Goal: Task Accomplishment & Management: Use online tool/utility

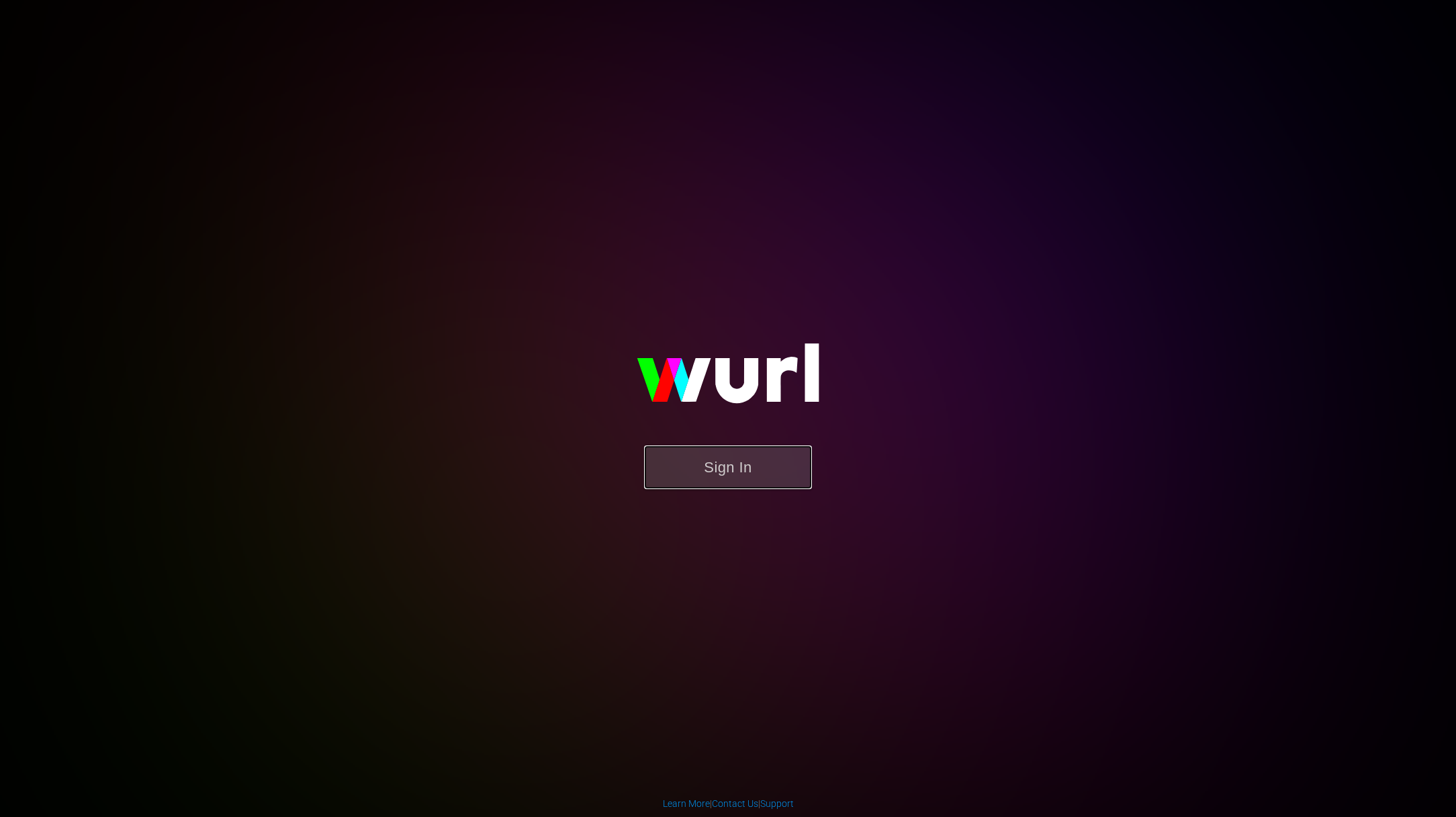
click at [764, 470] on button "Sign In" at bounding box center [728, 467] width 168 height 43
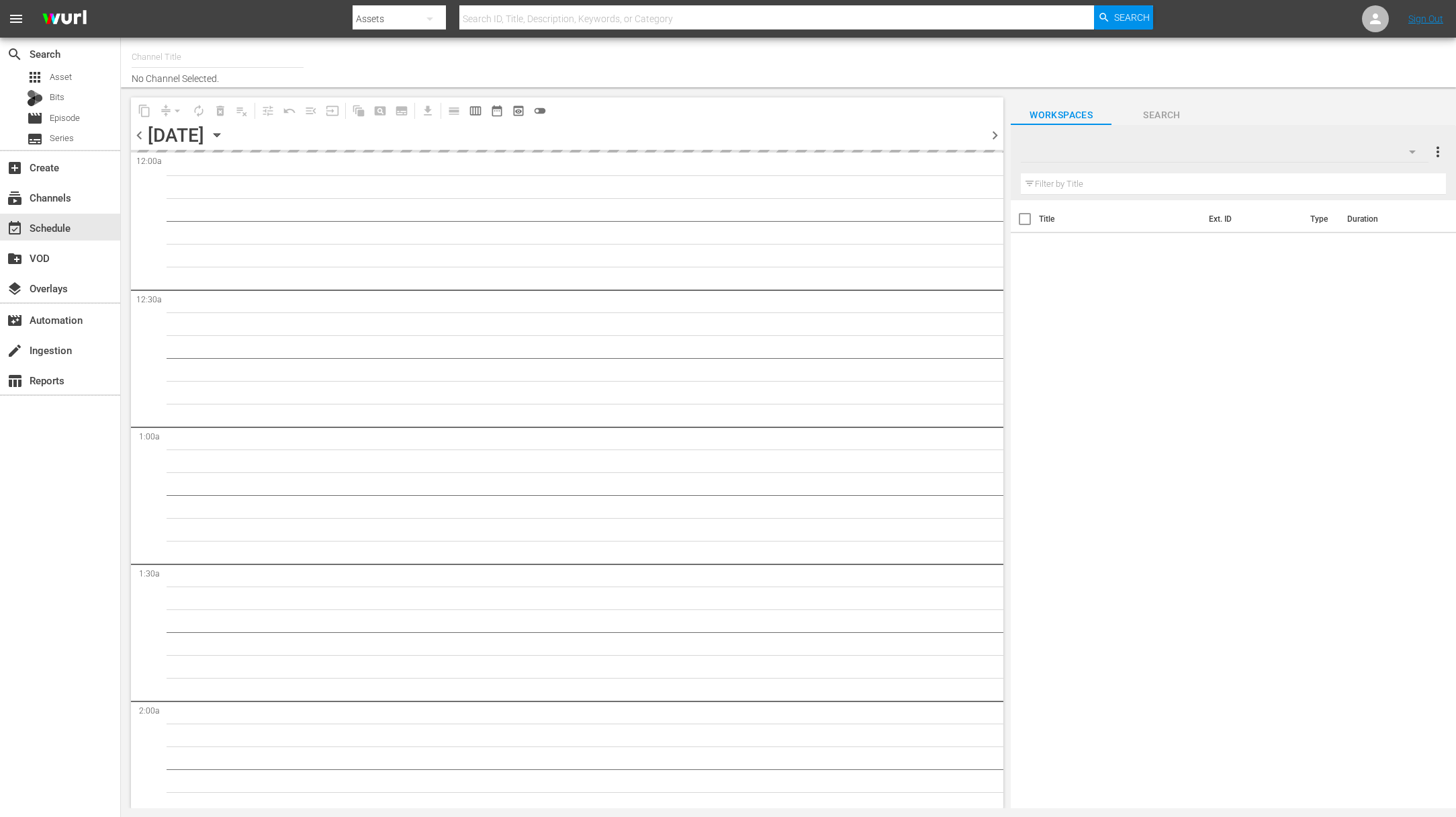
type input "Food (140)"
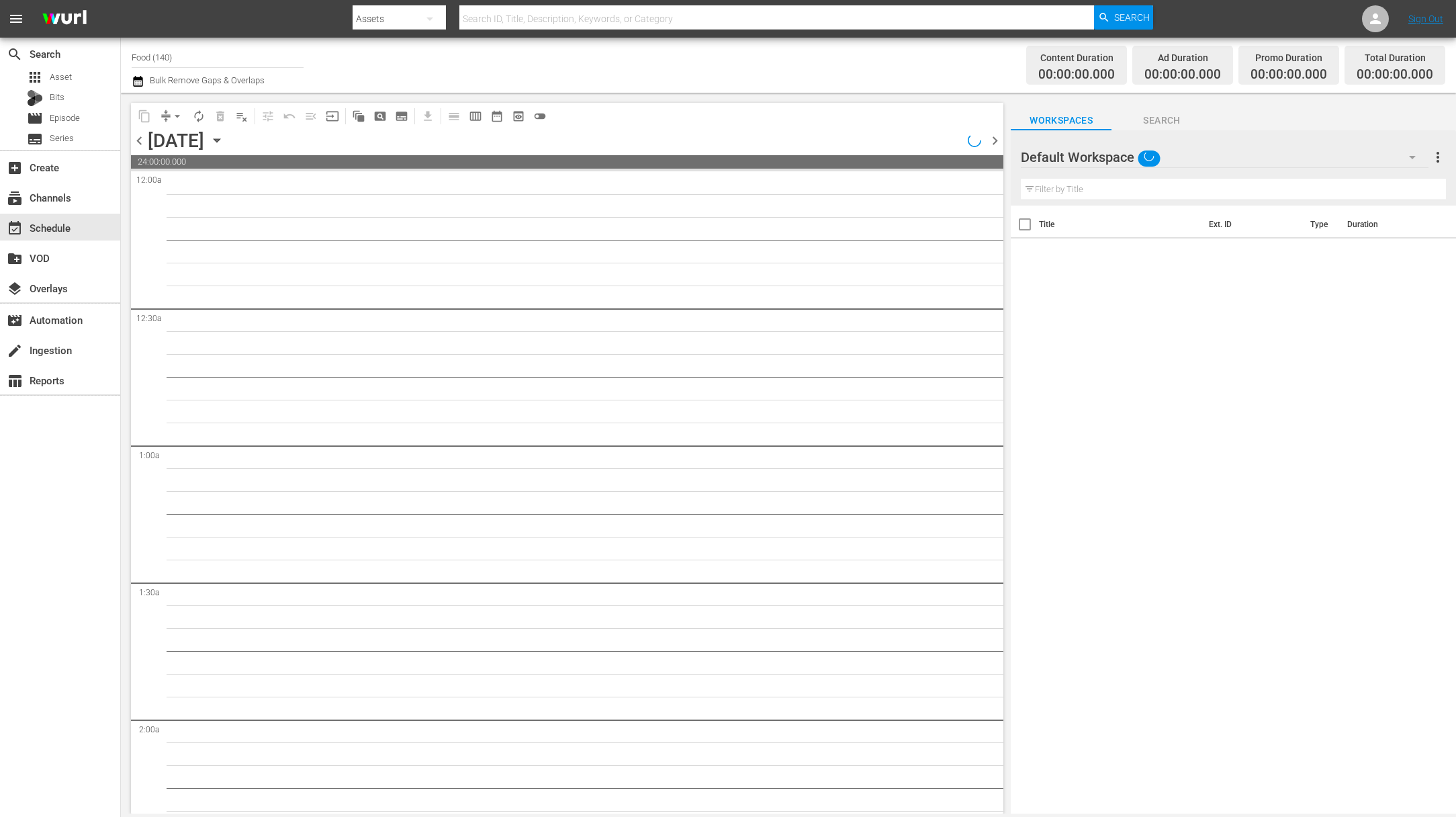
click at [225, 141] on icon "button" at bounding box center [216, 140] width 14 height 14
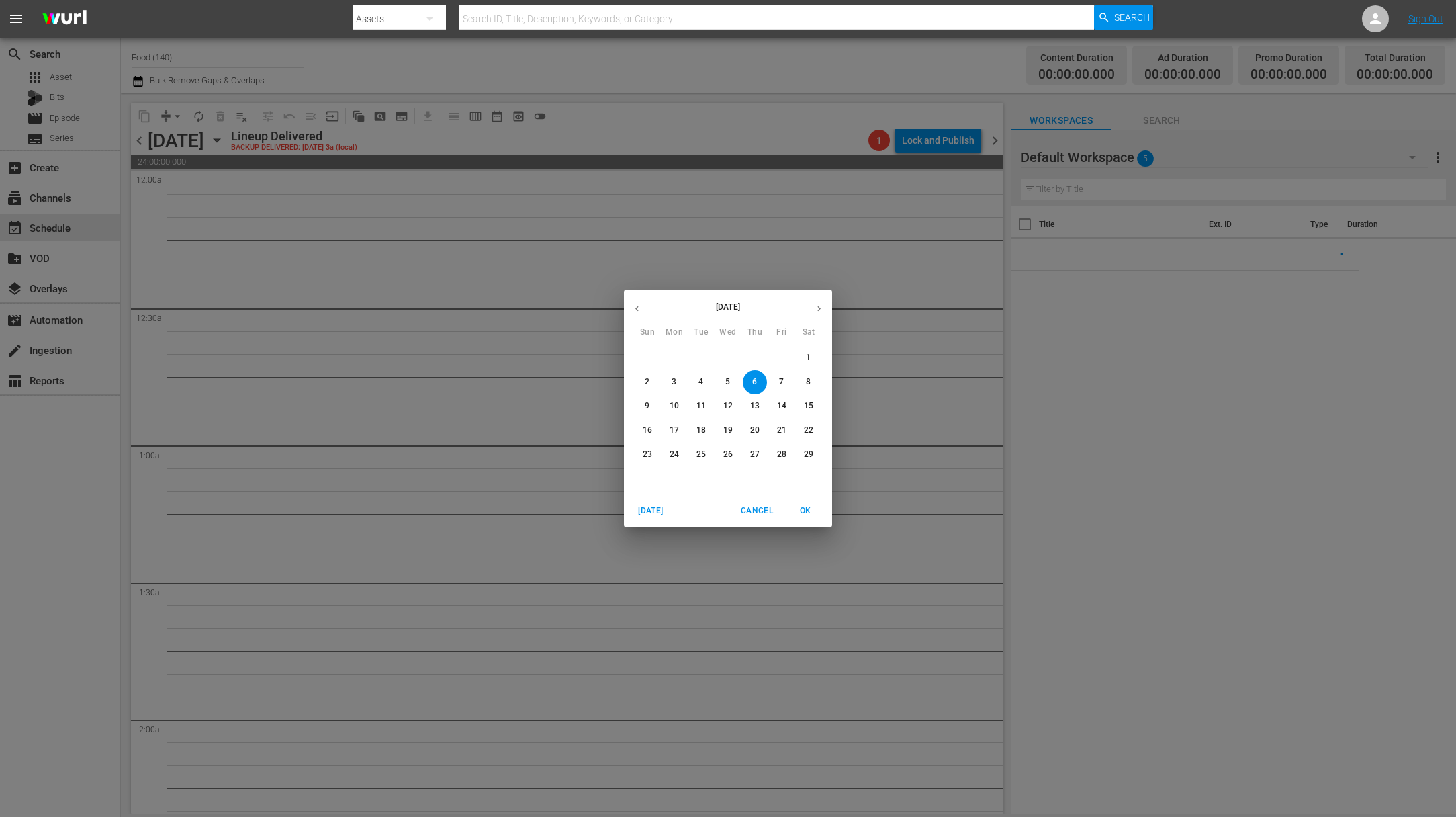
click at [822, 307] on icon "button" at bounding box center [819, 309] width 10 height 10
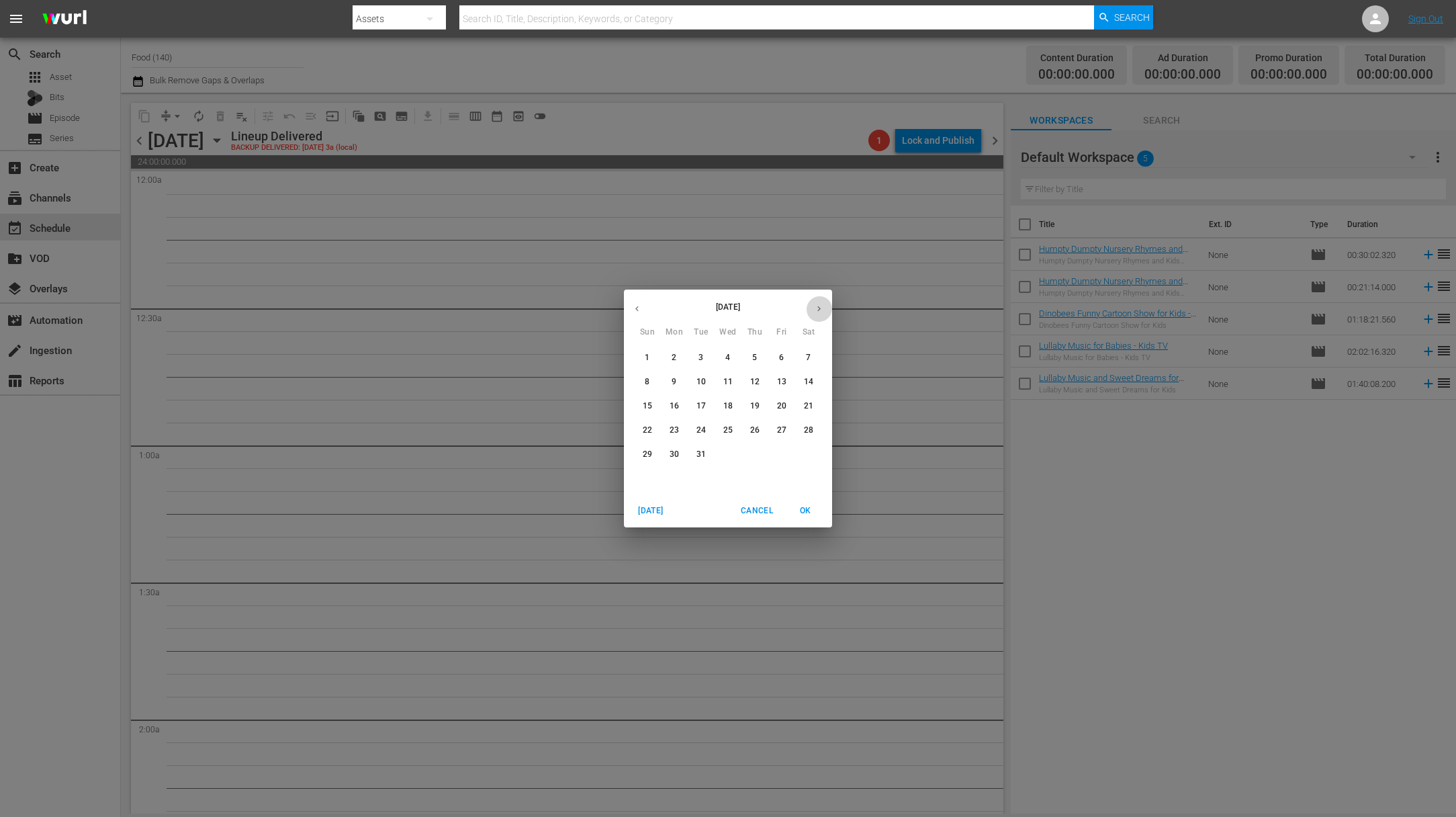
click at [822, 307] on icon "button" at bounding box center [819, 309] width 10 height 10
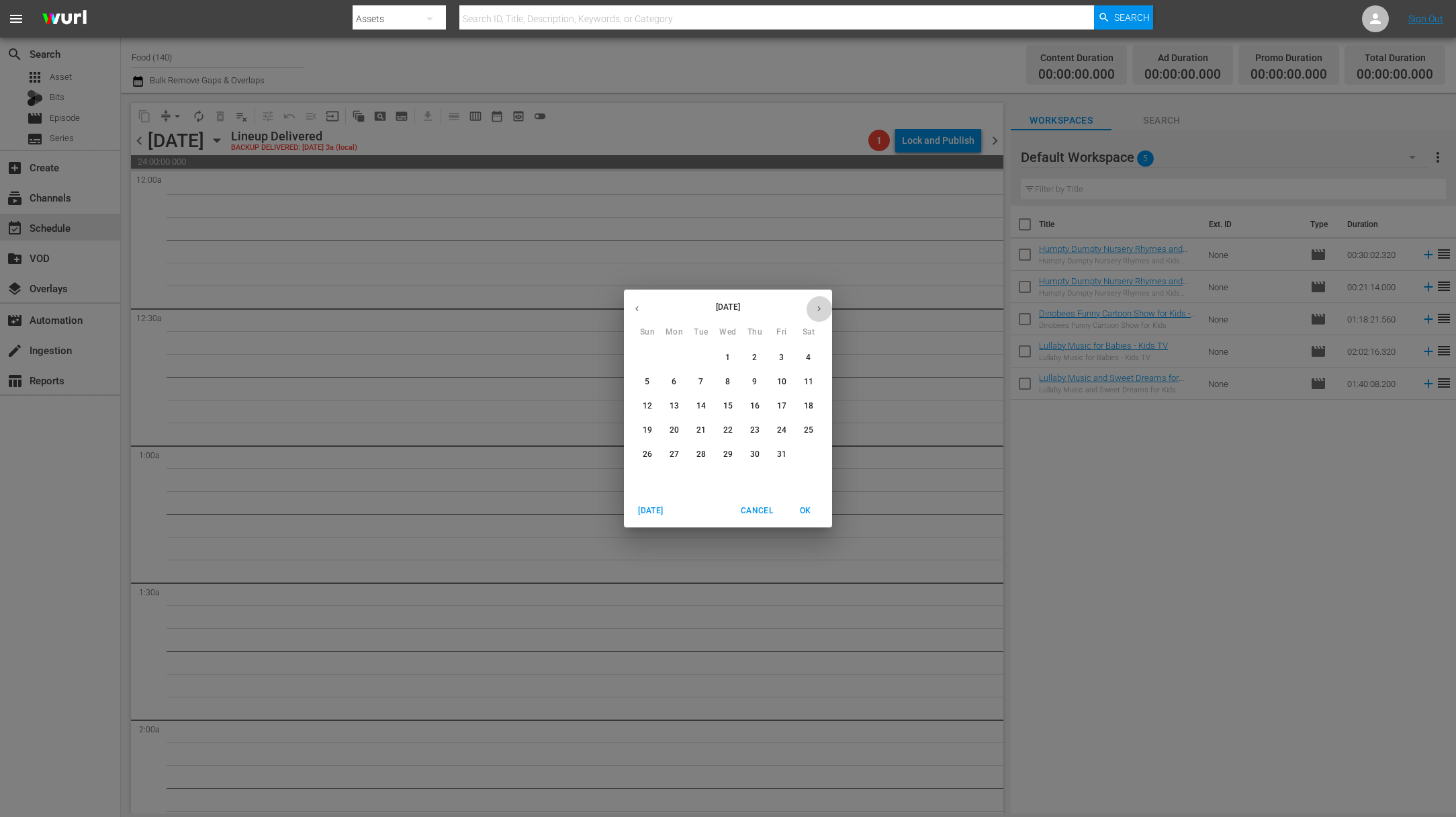
click at [822, 307] on icon "button" at bounding box center [819, 309] width 10 height 10
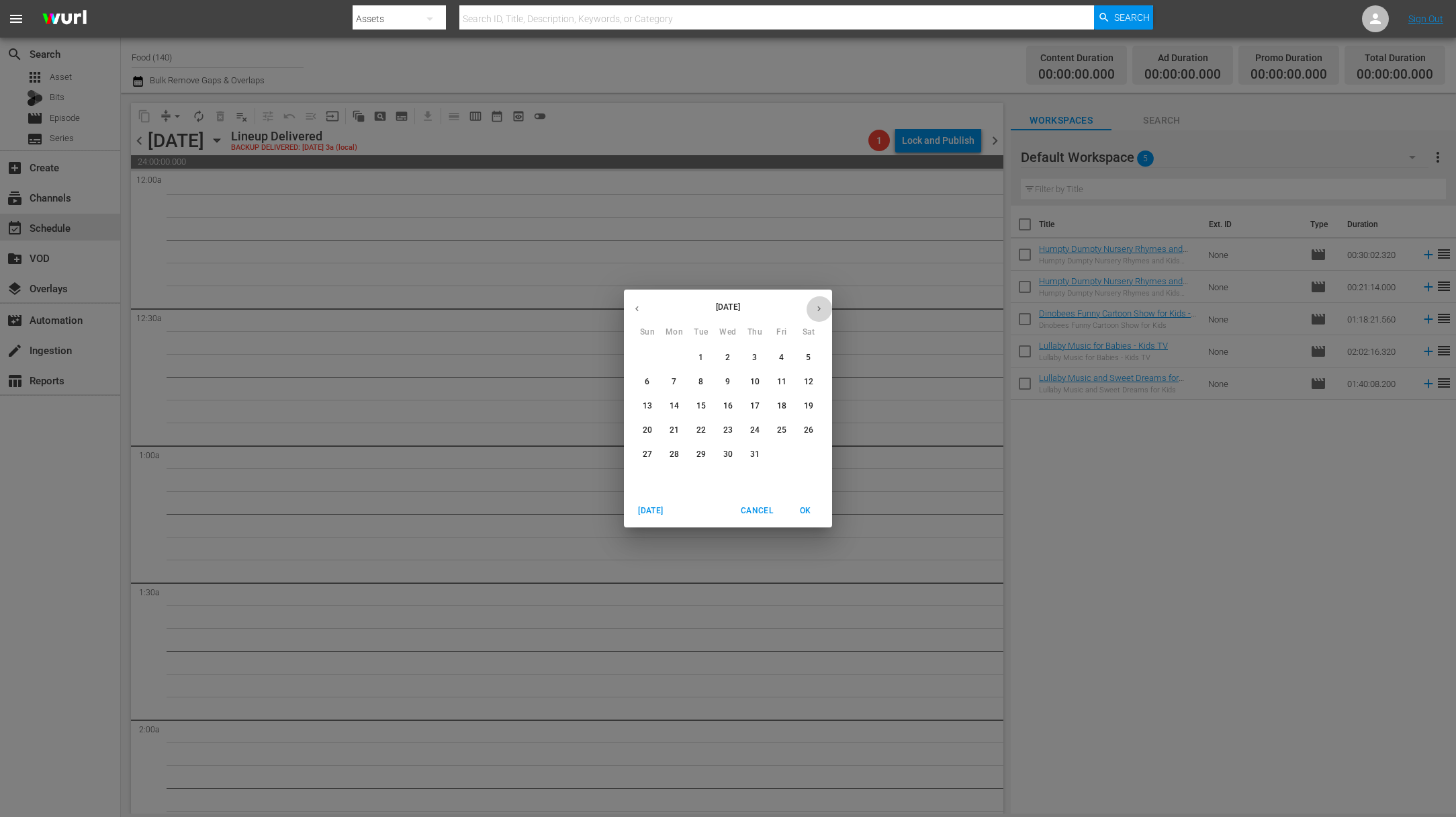
click at [822, 307] on icon "button" at bounding box center [819, 309] width 10 height 10
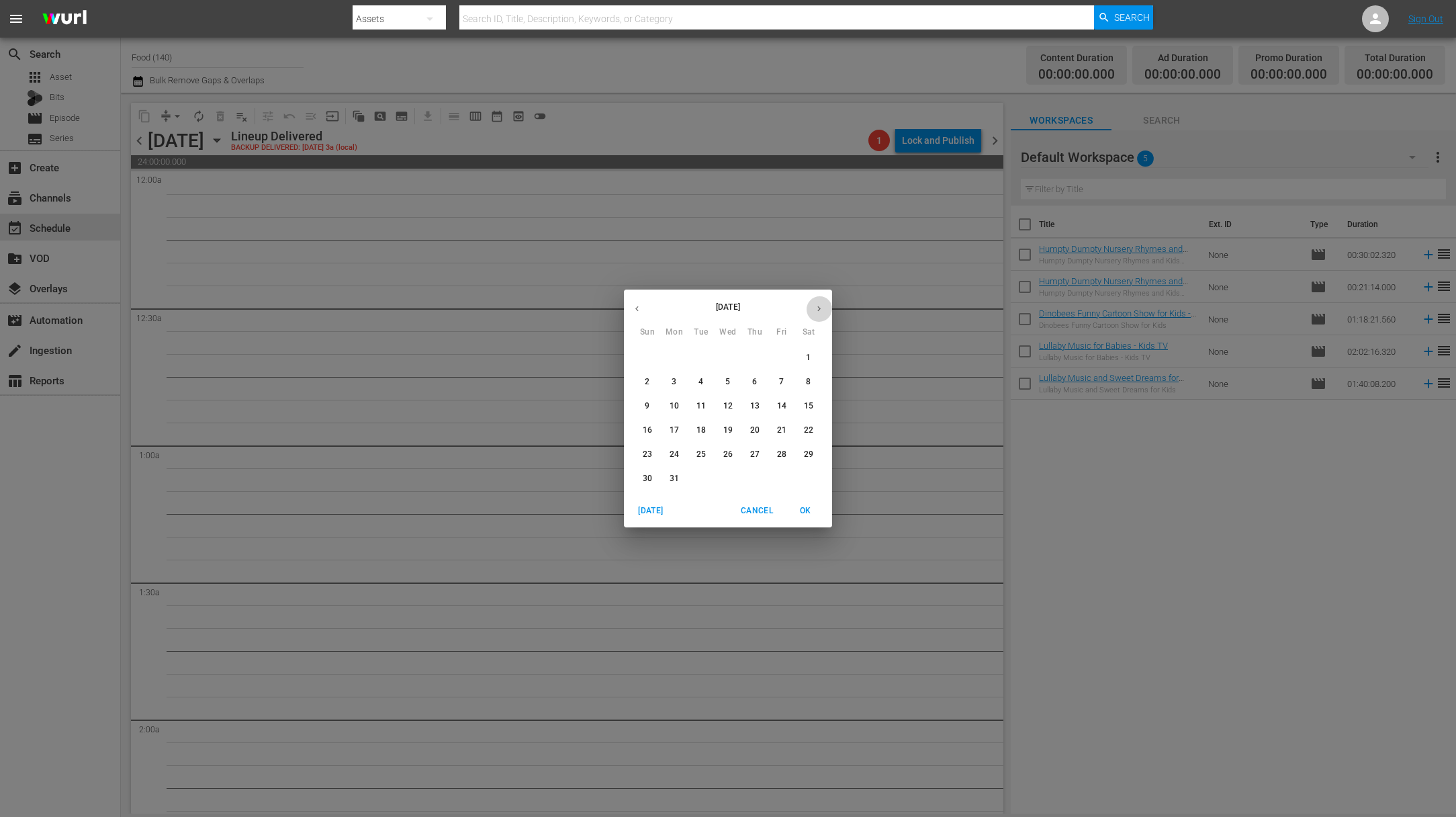
click at [822, 307] on icon "button" at bounding box center [819, 309] width 10 height 10
click at [821, 307] on icon "button" at bounding box center [819, 309] width 10 height 10
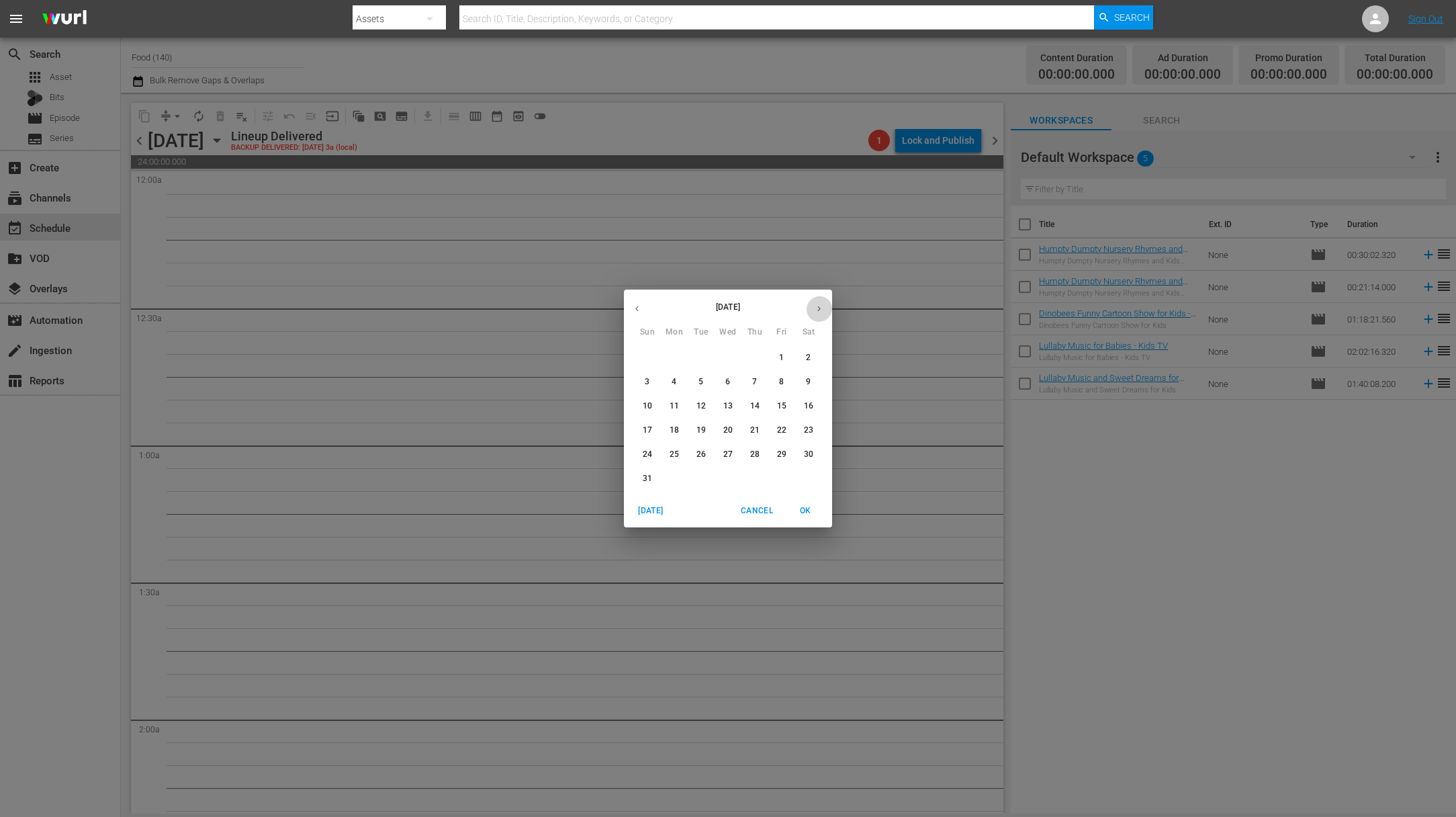
click at [821, 307] on icon "button" at bounding box center [819, 309] width 10 height 10
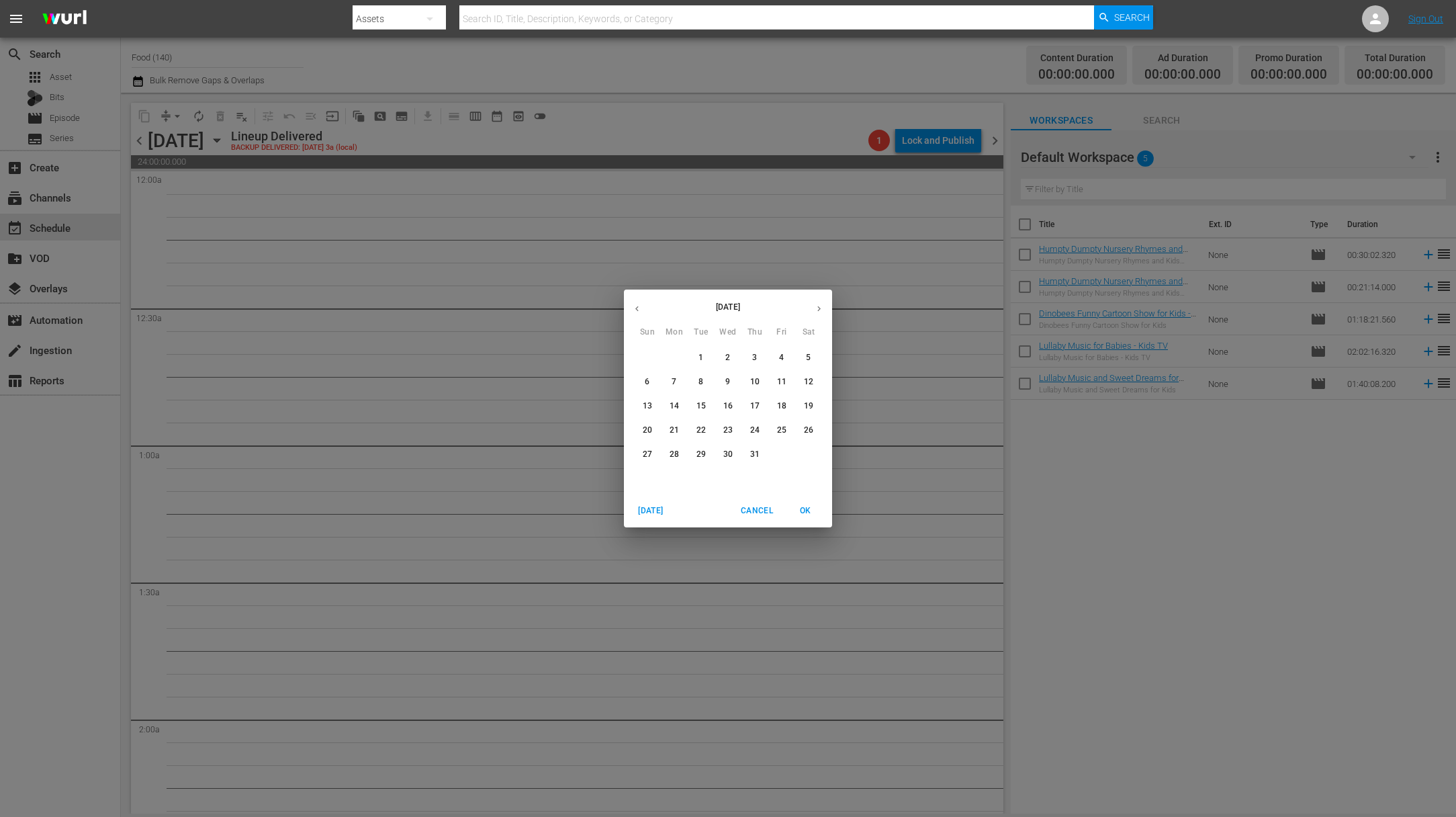
click at [821, 307] on icon "button" at bounding box center [819, 309] width 10 height 10
click at [821, 306] on icon "button" at bounding box center [819, 309] width 10 height 10
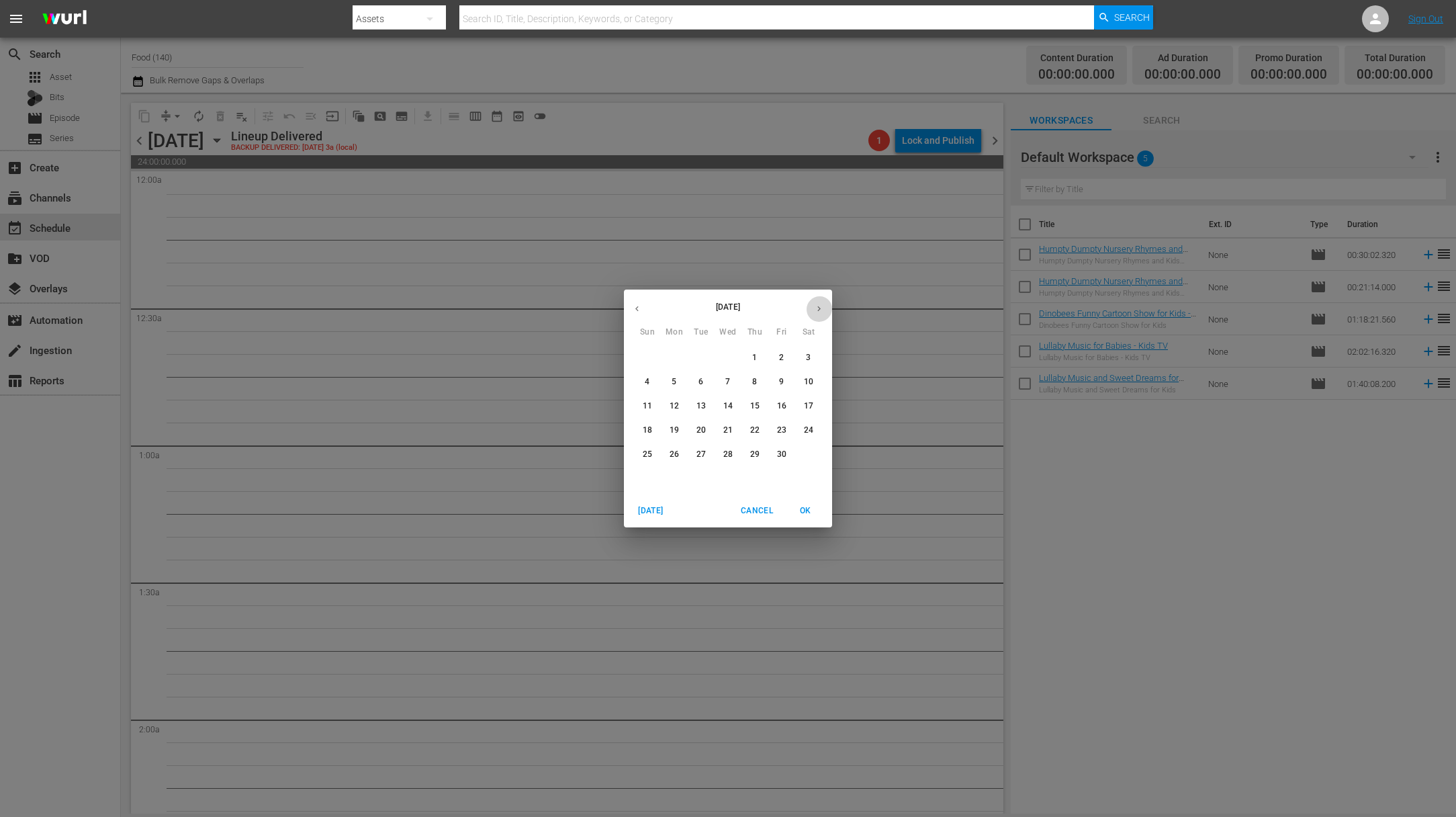
click at [820, 305] on icon "button" at bounding box center [819, 309] width 10 height 10
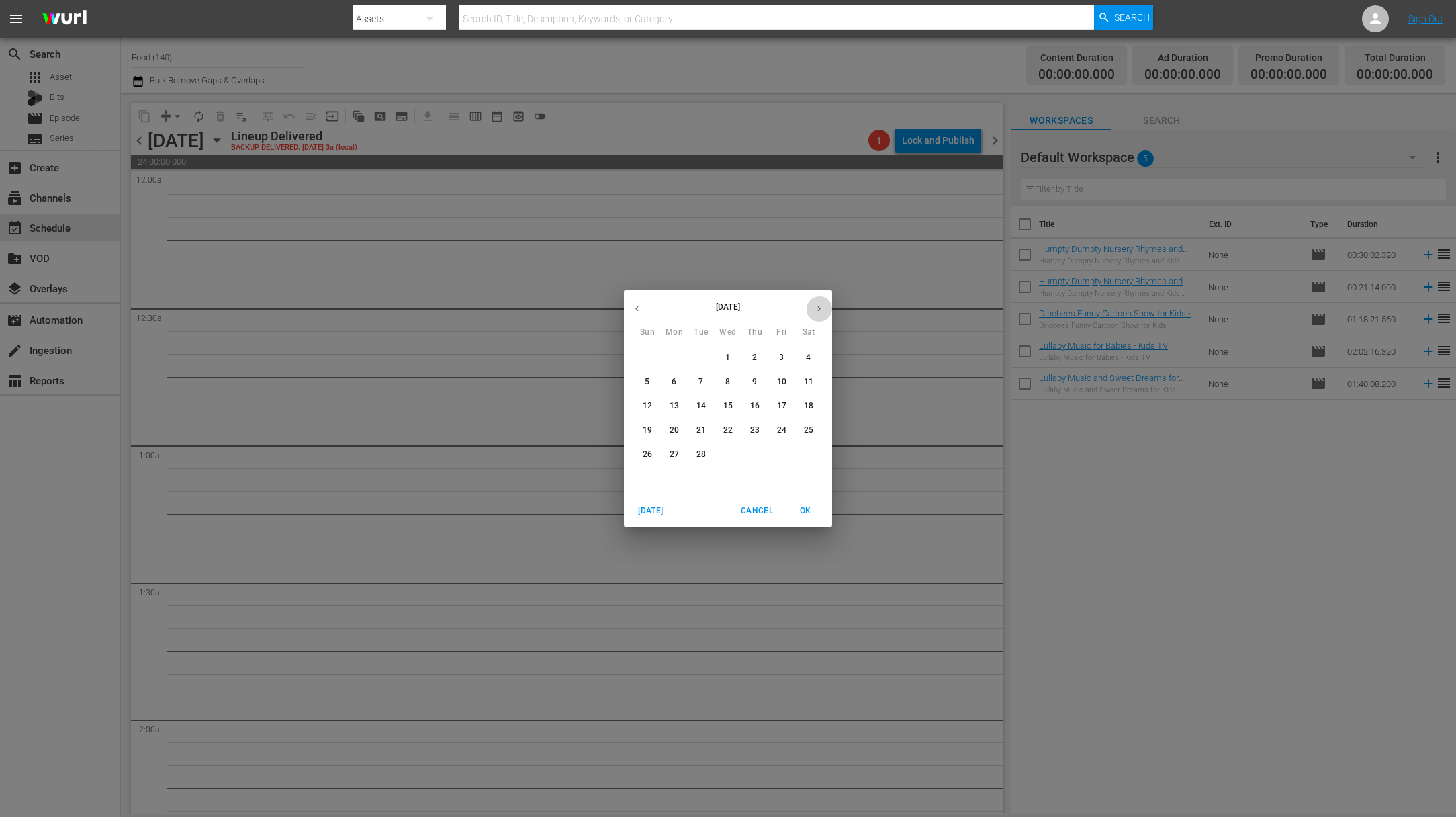
click at [820, 305] on icon "button" at bounding box center [819, 309] width 10 height 10
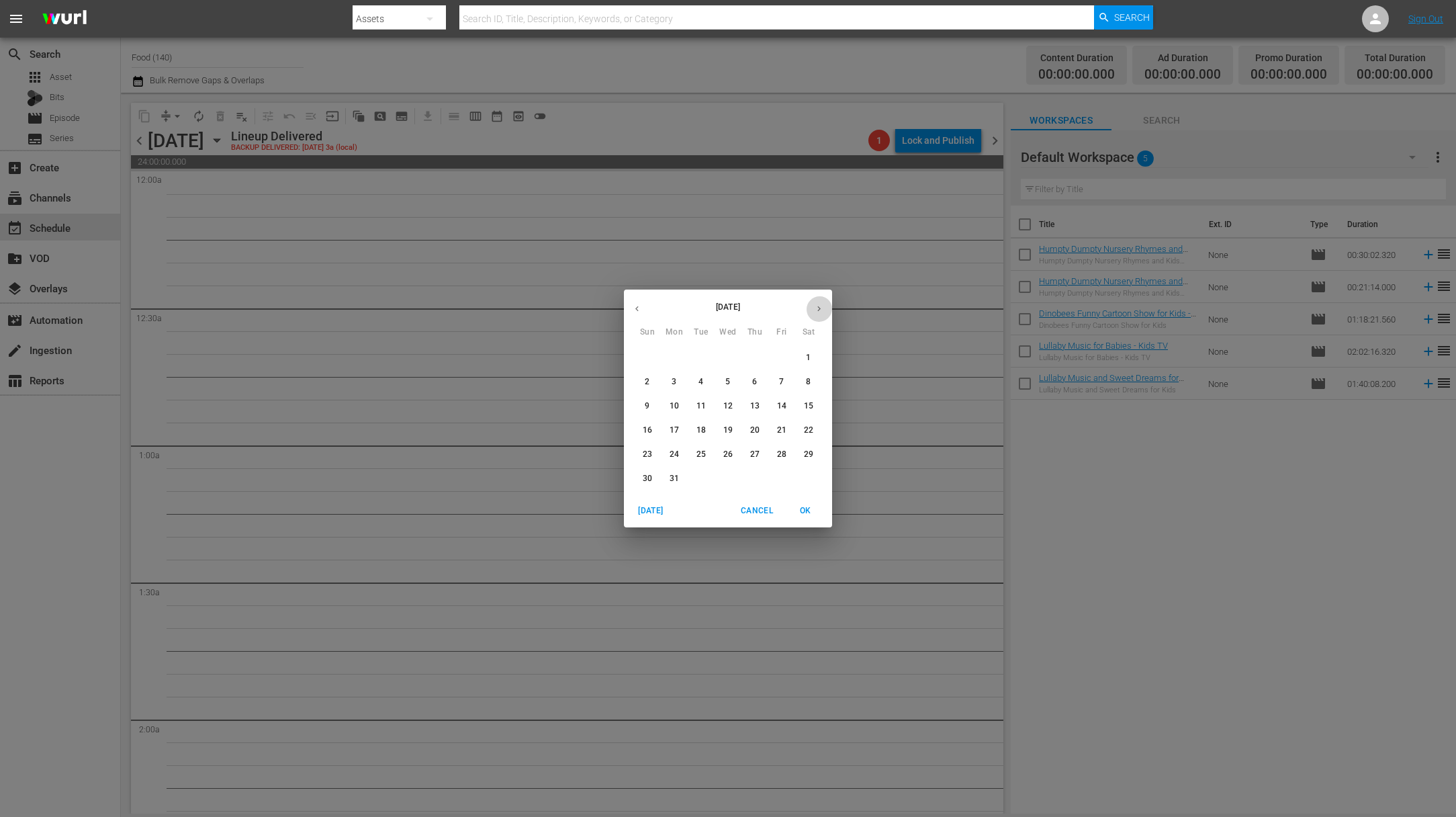
click at [820, 305] on icon "button" at bounding box center [819, 309] width 10 height 10
click at [823, 312] on icon "button" at bounding box center [819, 309] width 10 height 10
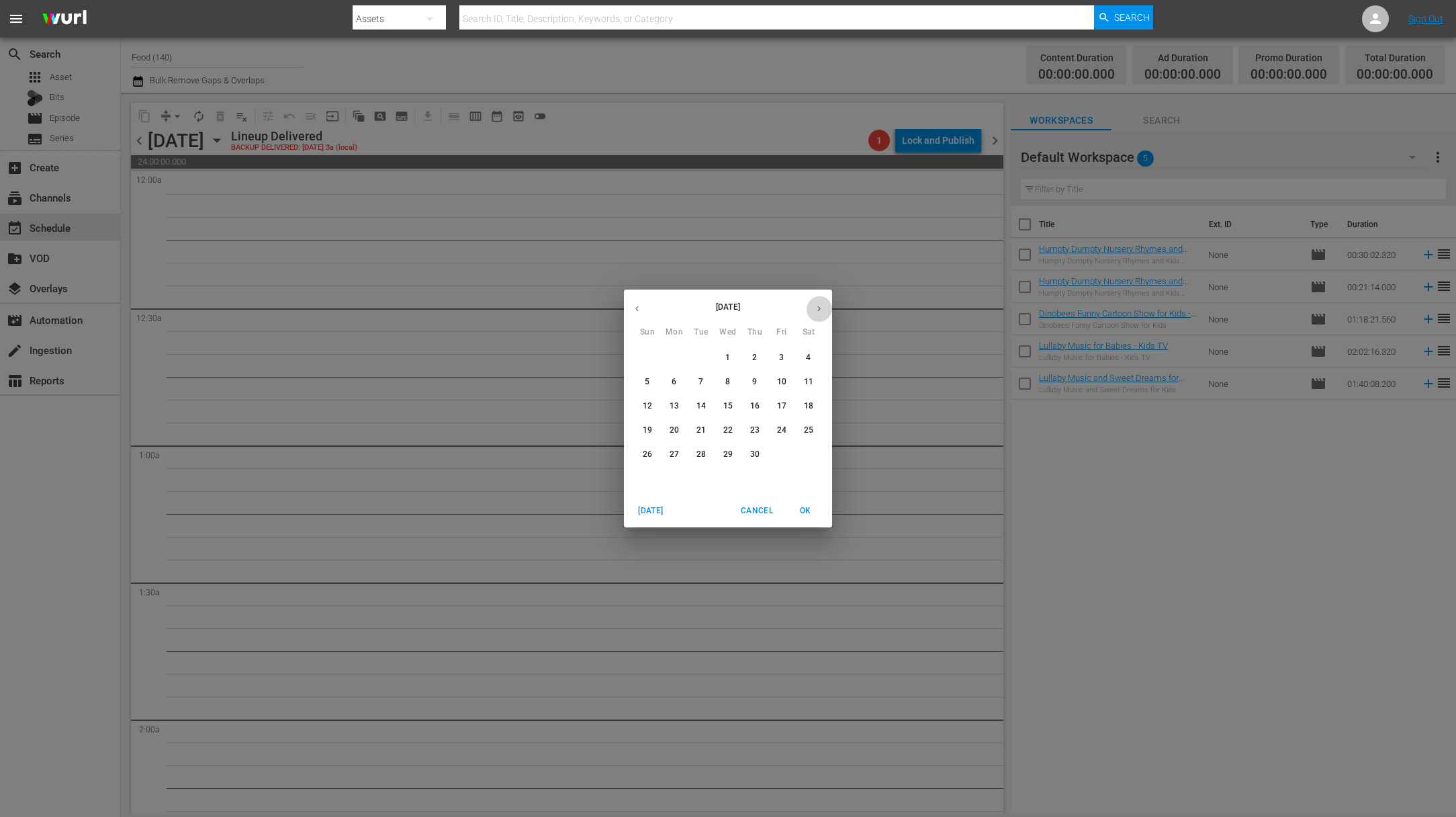
click at [823, 312] on icon "button" at bounding box center [819, 309] width 10 height 10
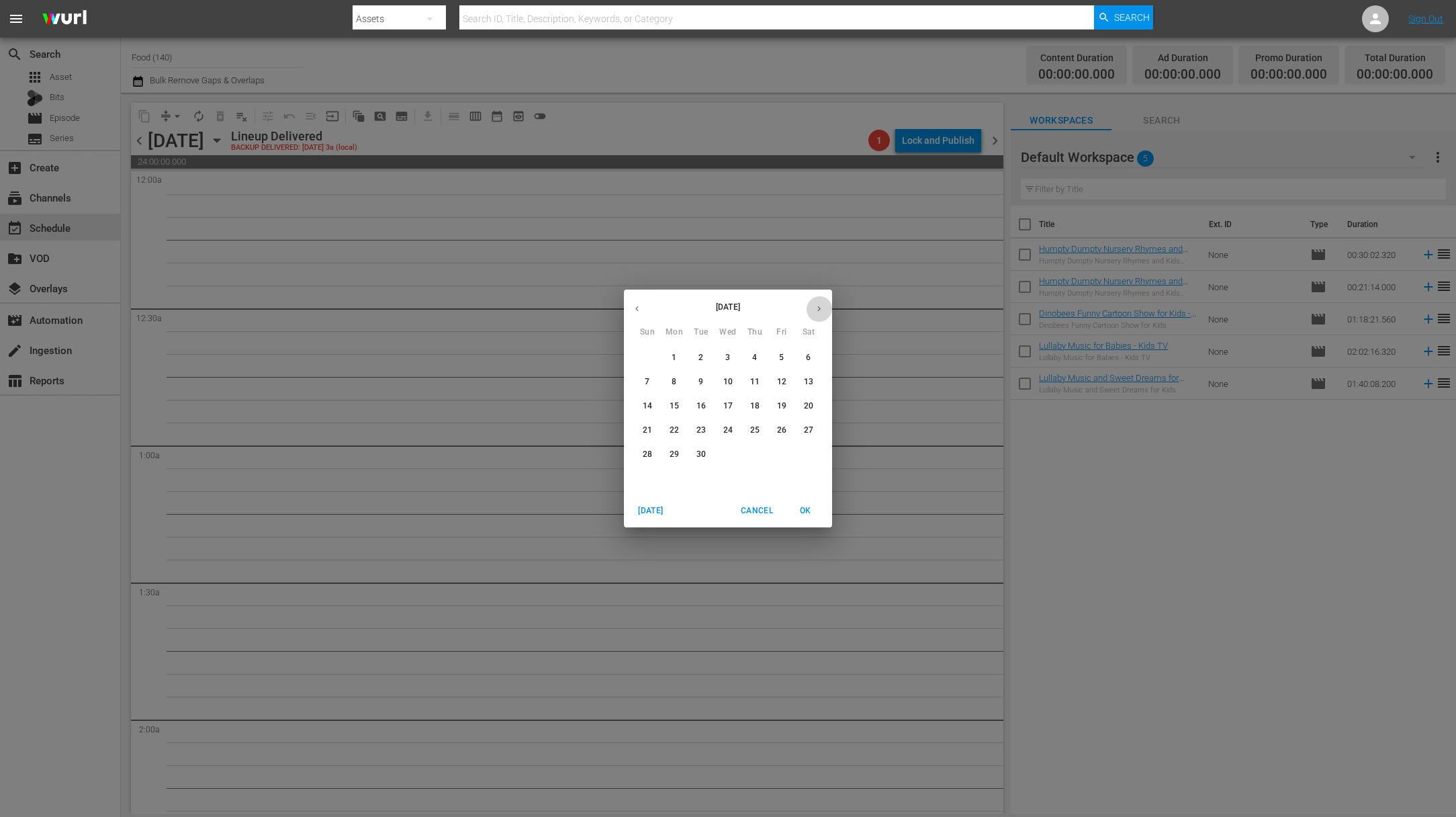
click at [823, 312] on icon "button" at bounding box center [819, 309] width 10 height 10
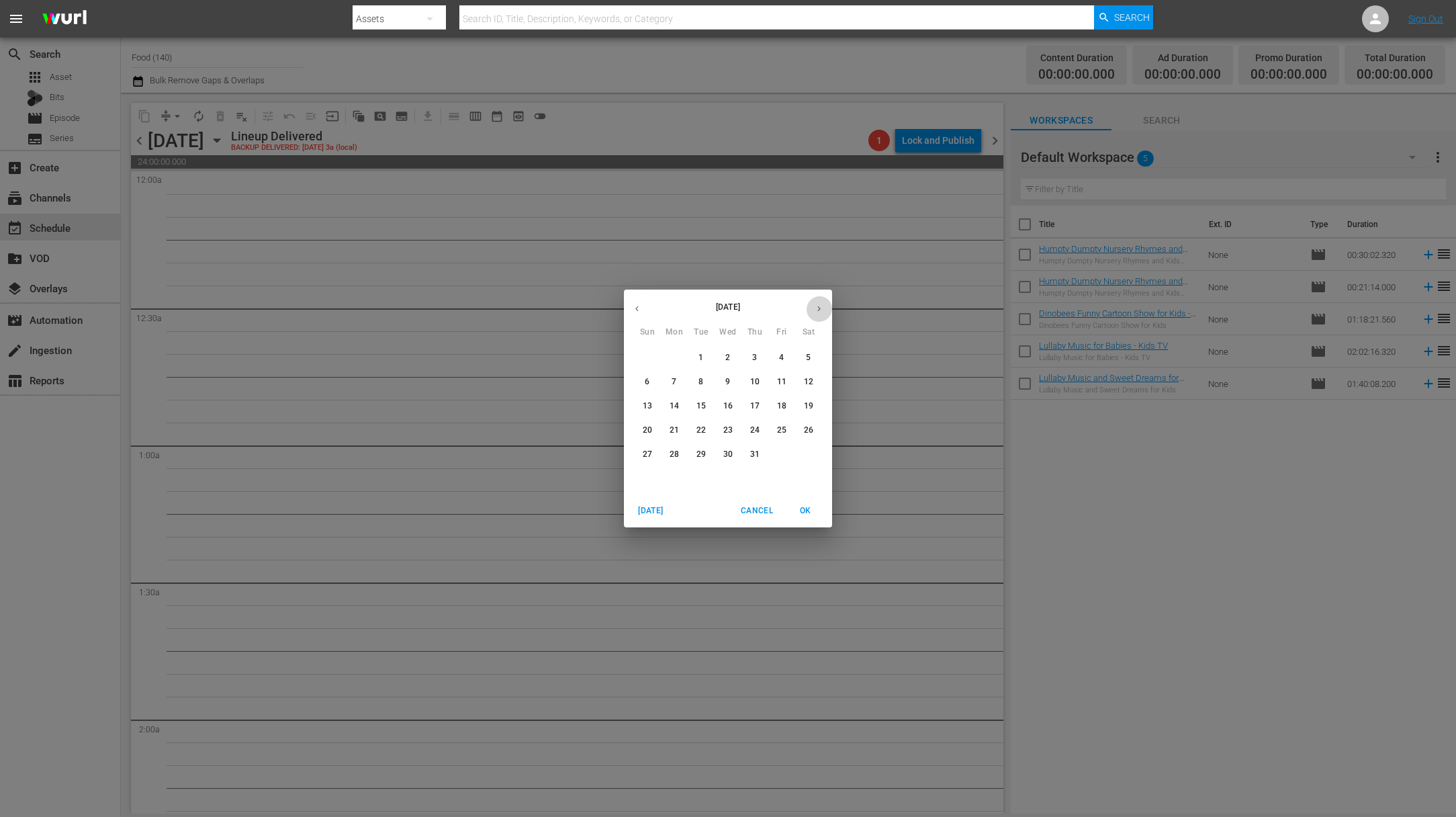
click at [823, 312] on icon "button" at bounding box center [819, 309] width 10 height 10
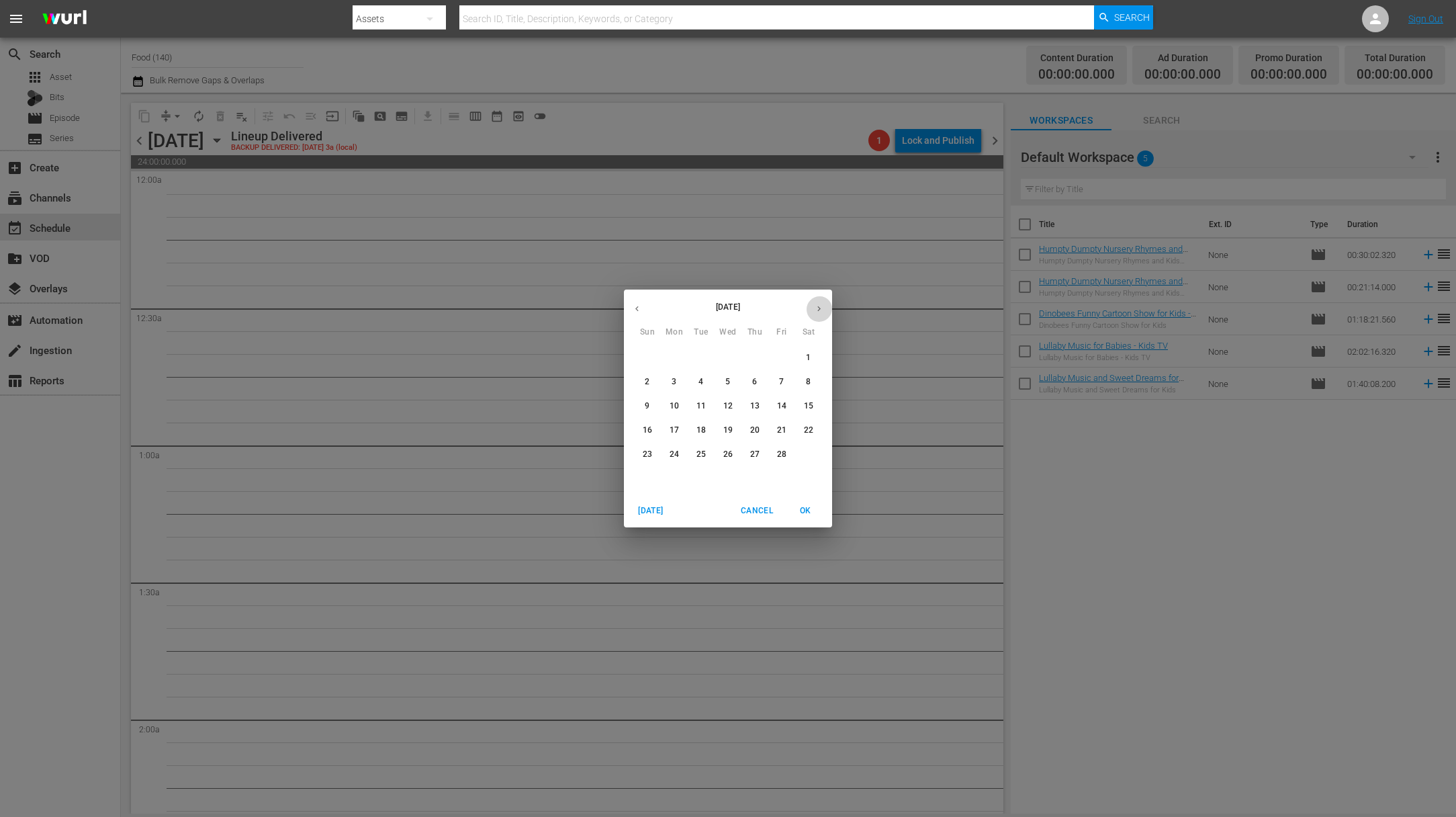
click at [823, 312] on icon "button" at bounding box center [819, 309] width 10 height 10
click at [823, 310] on icon "button" at bounding box center [819, 309] width 10 height 10
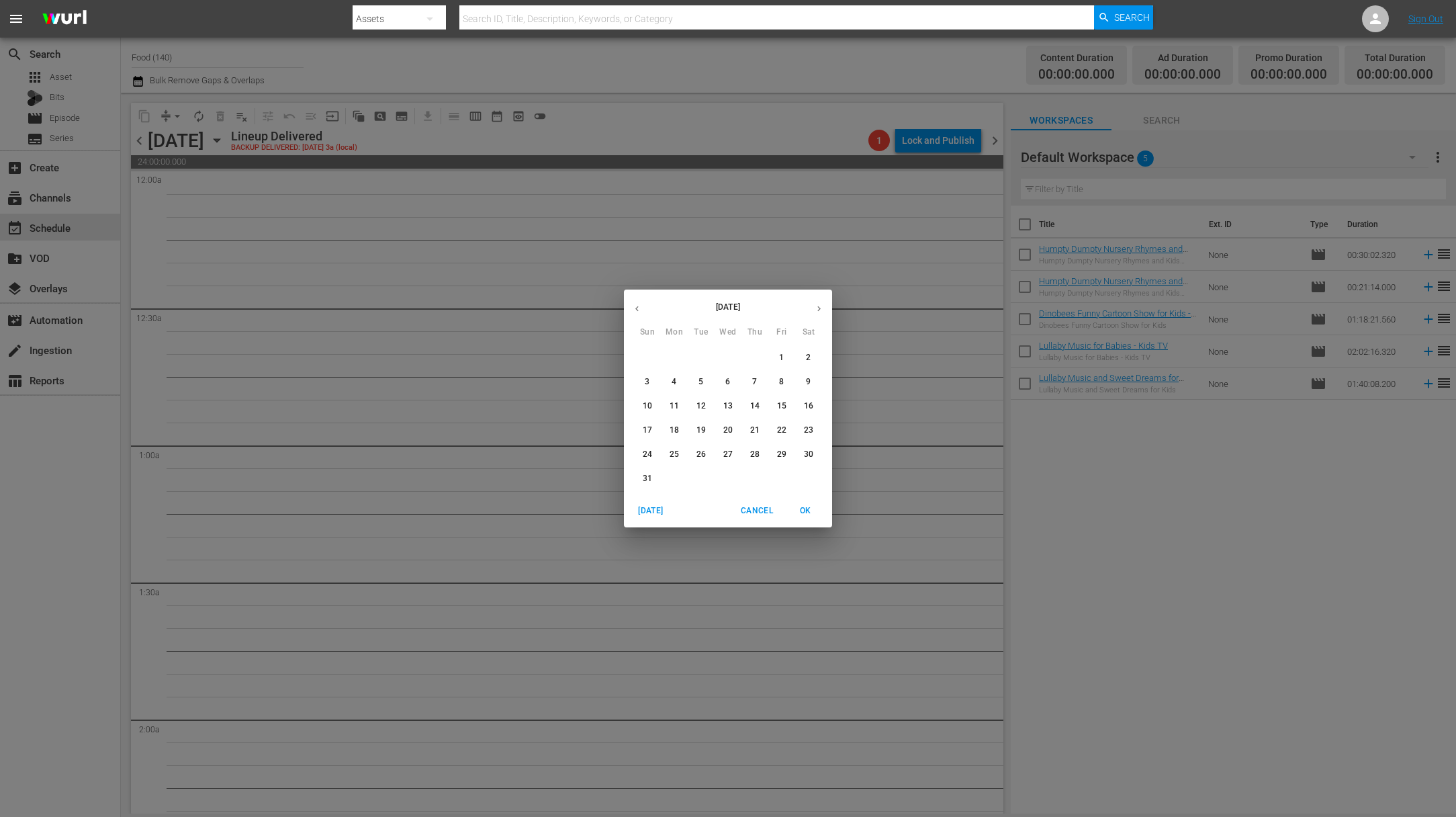
click at [823, 309] on icon "button" at bounding box center [819, 309] width 10 height 10
click at [639, 306] on icon "button" at bounding box center [637, 309] width 10 height 10
click at [745, 386] on span "11" at bounding box center [755, 382] width 25 height 11
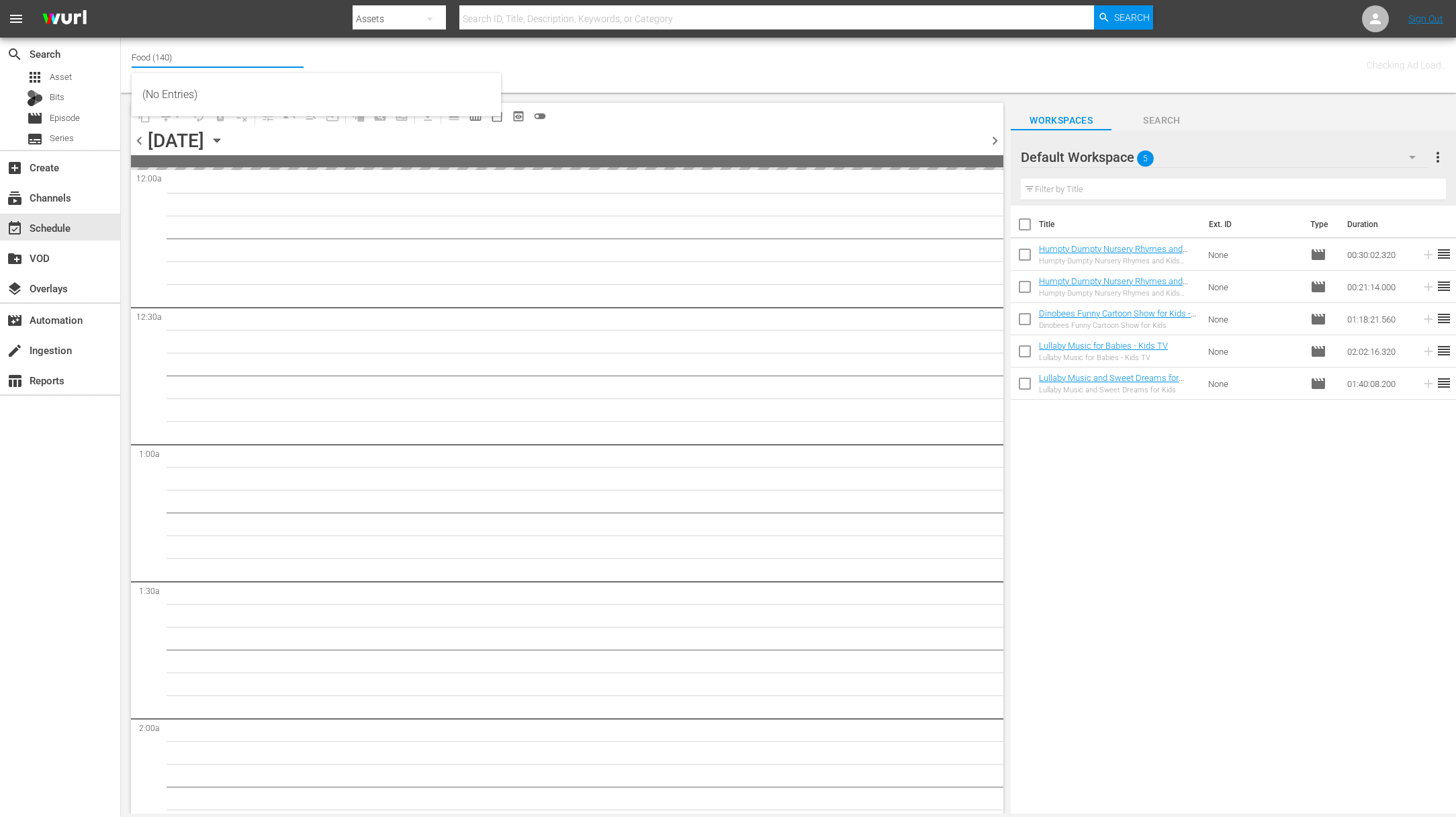
click at [228, 60] on input "Food (140)" at bounding box center [217, 57] width 172 height 32
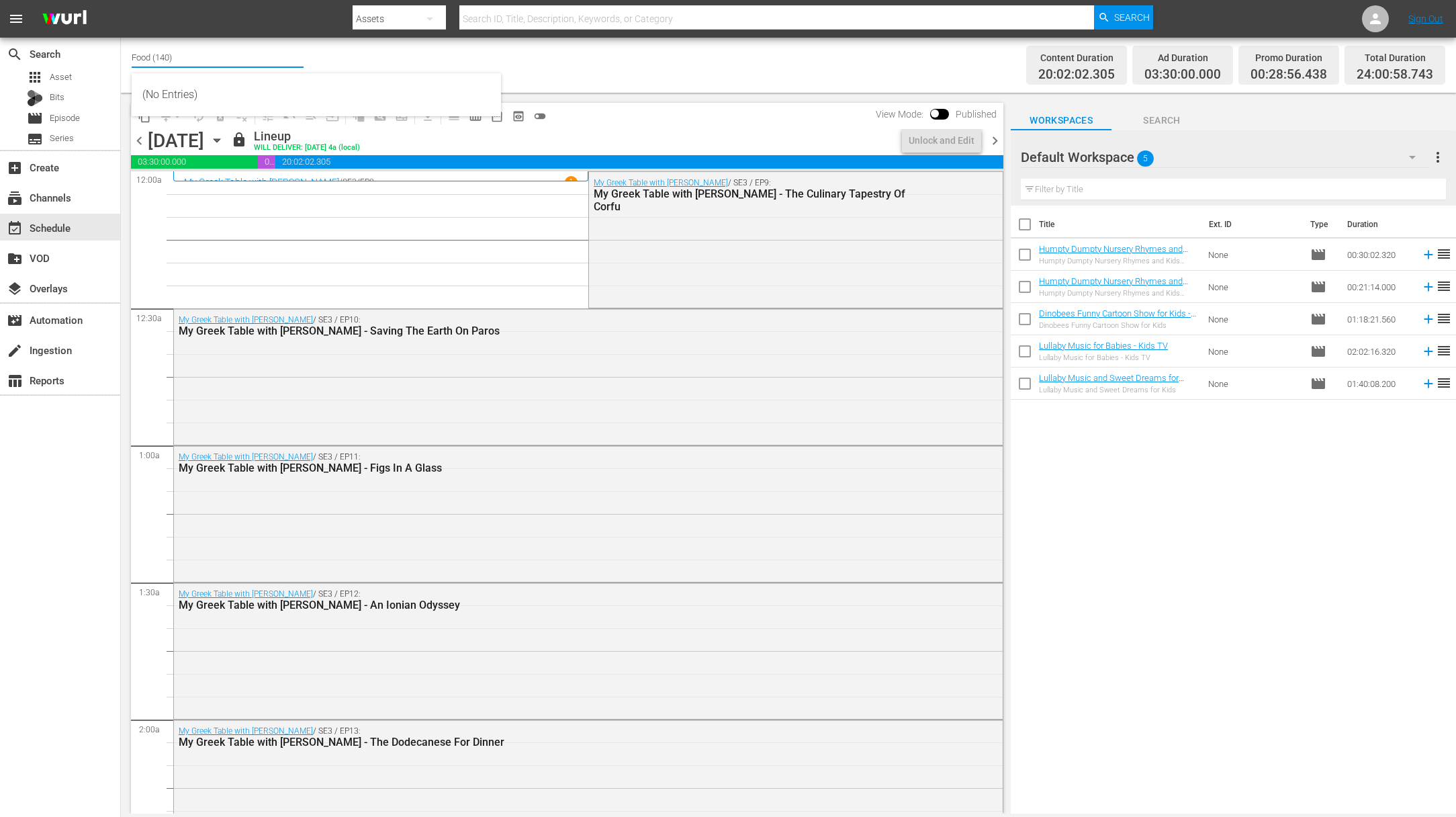
drag, startPoint x: 229, startPoint y: 60, endPoint x: 141, endPoint y: 37, distance: 91.0
click at [130, 37] on div "Channel Title Food (140) Bulk Remove Gaps & Overlaps Content Duration 20:02:02.…" at bounding box center [789, 64] width 1336 height 55
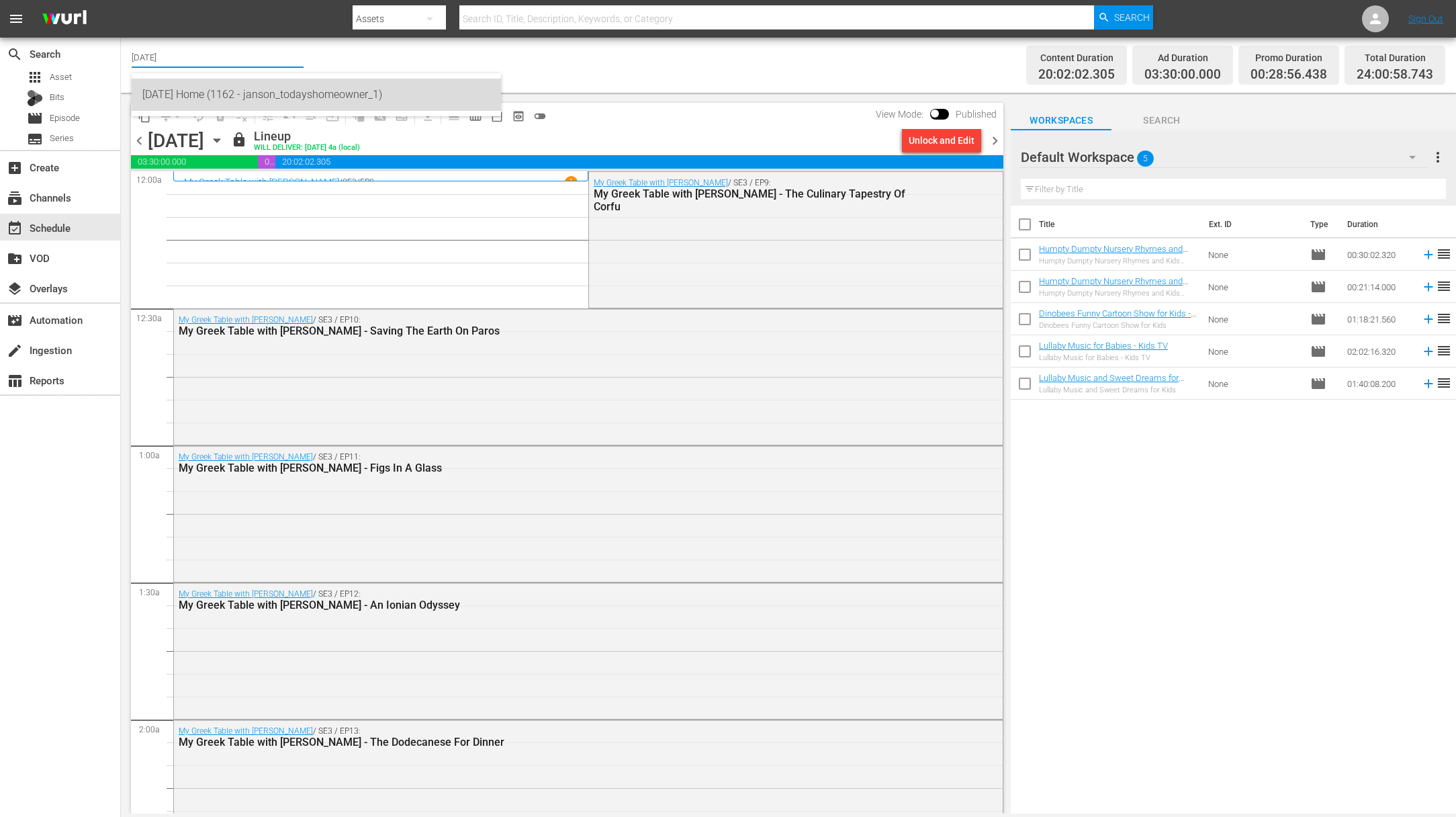
click at [328, 88] on div "[DATE] Home (1162 - janson_todayshomeowner_1)" at bounding box center [316, 95] width 348 height 32
type input "[DATE] Home (1162 - janson_todayshomeowner_1)"
